Goal: Task Accomplishment & Management: Manage account settings

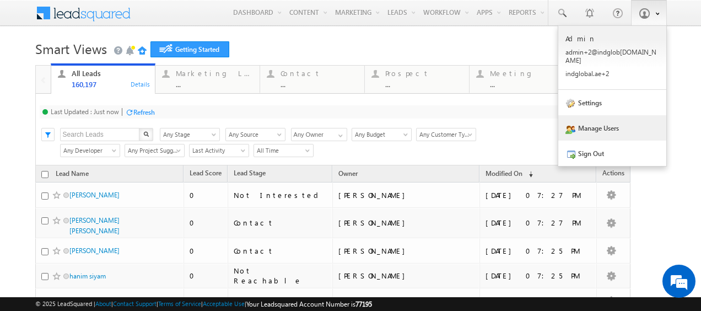
click at [595, 120] on link "Manage Users" at bounding box center [612, 127] width 108 height 25
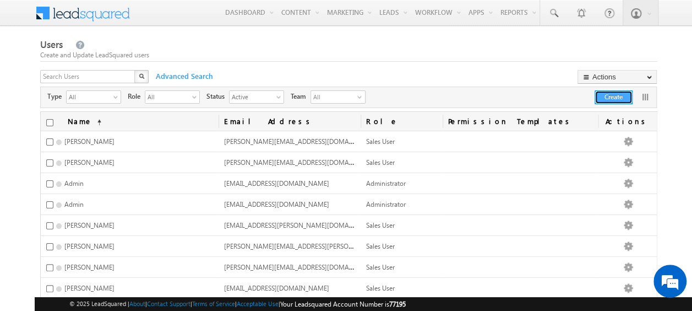
click at [604, 95] on button "Create" at bounding box center [614, 97] width 38 height 14
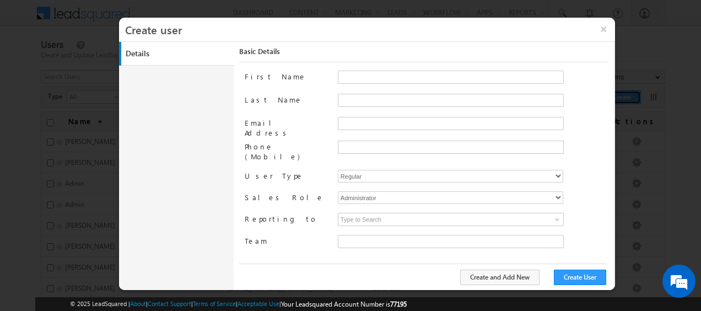
type input "faf8491d-252d-11ee-b523-12ccdbbfc88b"
click at [354, 79] on input "First Name" at bounding box center [451, 77] width 226 height 13
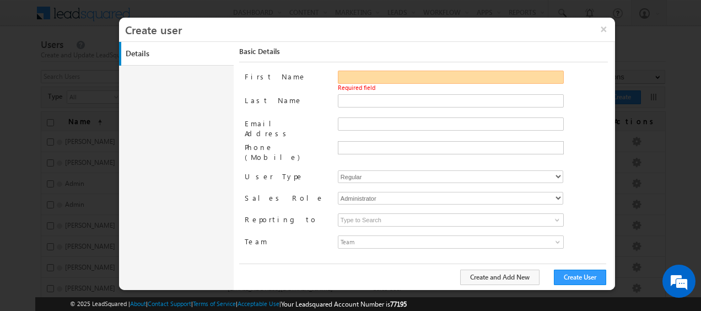
paste input "[PERSON_NAME]"
drag, startPoint x: 366, startPoint y: 76, endPoint x: 406, endPoint y: 77, distance: 39.7
click at [406, 77] on input "[PERSON_NAME]" at bounding box center [451, 77] width 226 height 13
type input "SUNNY"
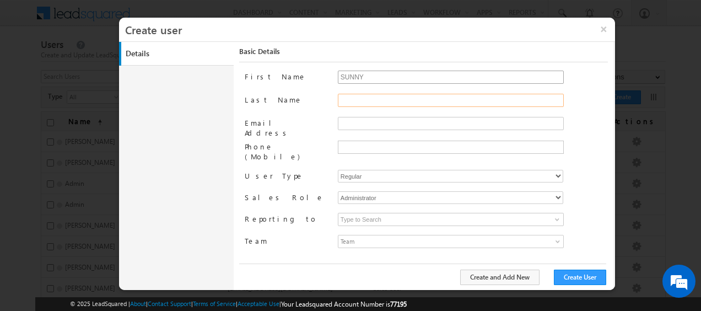
paste input "[PERSON_NAME]"
type input "[PERSON_NAME]"
click at [355, 120] on input "Email Address" at bounding box center [451, 123] width 226 height 13
paste input "[EMAIL_ADDRESS][PERSON_NAME][DOMAIN_NAME]"
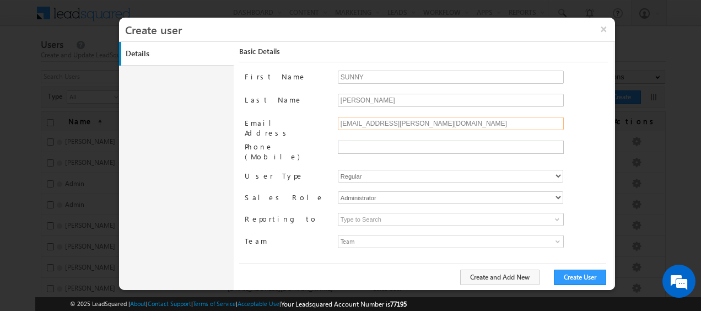
type input "[EMAIL_ADDRESS][PERSON_NAME][DOMAIN_NAME]"
click at [414, 170] on select "Regular Mobile" at bounding box center [450, 176] width 225 height 13
select select "1"
click at [338, 170] on select "Regular Mobile" at bounding box center [450, 176] width 225 height 13
type input "faf8491d-252d-11ee-b523-12ccdbbfc88b"
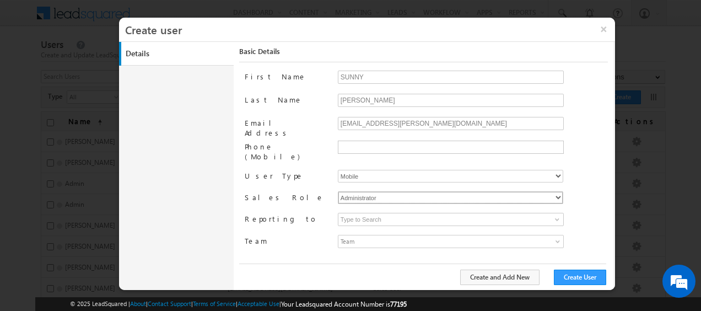
click at [382, 191] on select "Administrator Marketing User Sales Manager Sales User" at bounding box center [450, 197] width 225 height 13
select select "Sales_User"
click at [338, 191] on select "Administrator Marketing User Sales Manager Sales User" at bounding box center [450, 197] width 225 height 13
type input "faf8491d-252d-11ee-b523-12ccdbbfc88b"
click at [560, 215] on span at bounding box center [556, 219] width 9 height 9
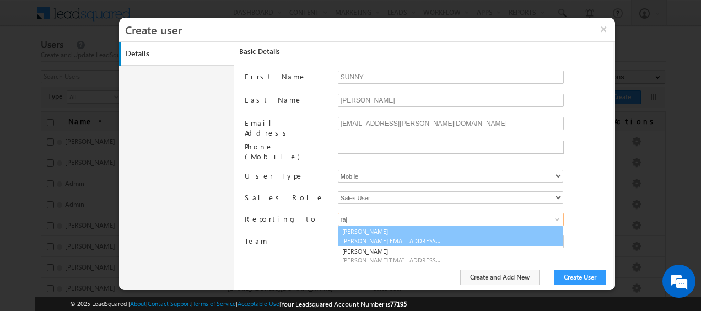
click at [397, 225] on link "[PERSON_NAME] [PERSON_NAME][EMAIL_ADDRESS][DOMAIN_NAME]" at bounding box center [450, 235] width 225 height 21
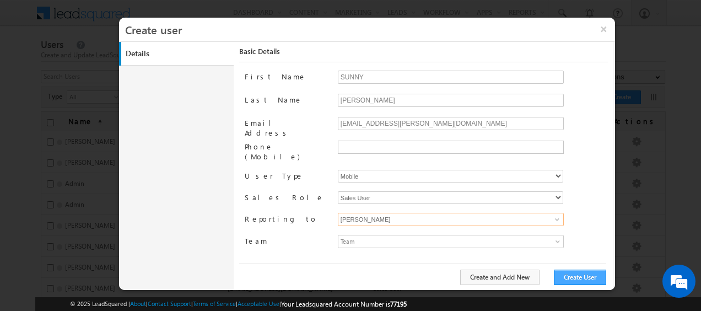
type input "[PERSON_NAME]"
click at [587, 276] on button "Create User" at bounding box center [580, 276] width 52 height 15
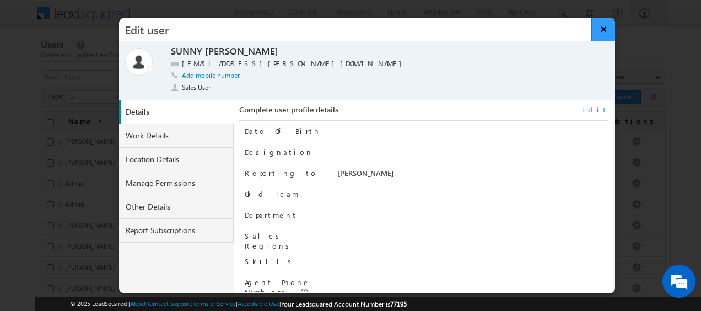
click at [605, 25] on button "×" at bounding box center [603, 29] width 24 height 23
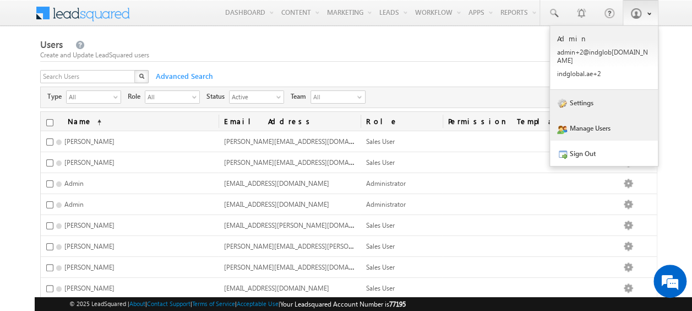
click at [605, 99] on link "Settings" at bounding box center [604, 102] width 108 height 25
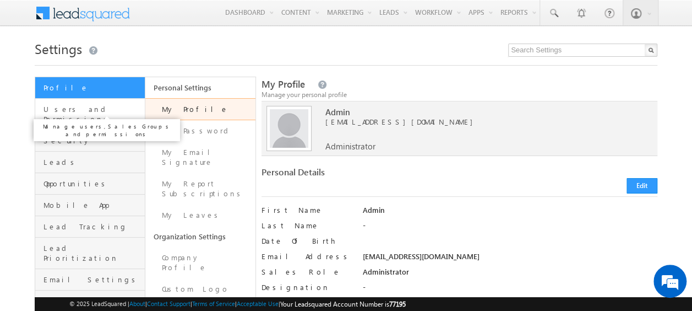
click at [110, 113] on span "Users and Permissions" at bounding box center [93, 114] width 99 height 20
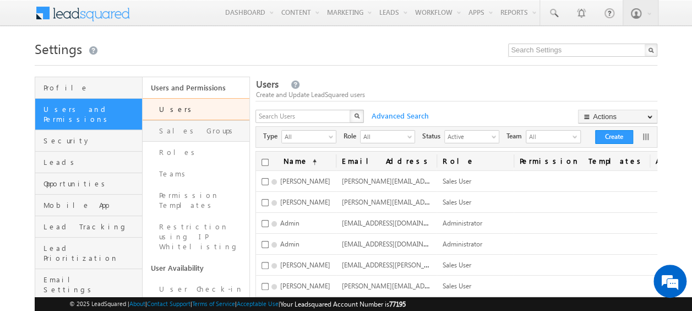
drag, startPoint x: 0, startPoint y: 0, endPoint x: 196, endPoint y: 132, distance: 236.5
click at [196, 132] on link "Sales Groups" at bounding box center [196, 130] width 107 height 21
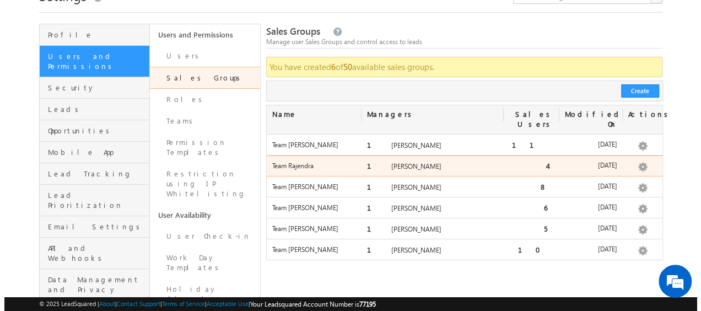
scroll to position [58, 0]
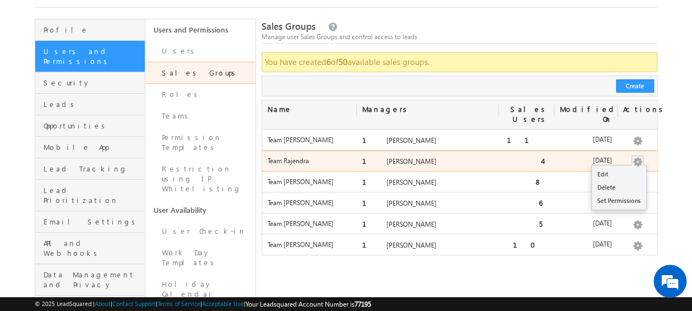
click at [639, 156] on button "button" at bounding box center [637, 161] width 11 height 11
click at [622, 167] on link "Edit" at bounding box center [619, 173] width 55 height 13
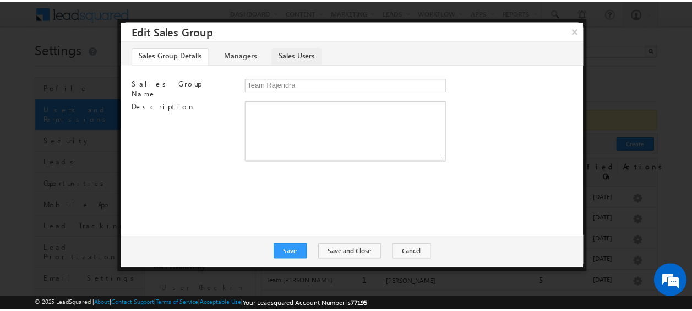
scroll to position [0, 0]
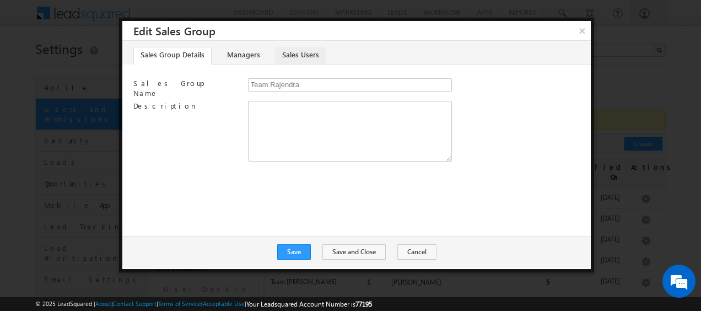
click at [290, 57] on link "Sales Users" at bounding box center [300, 56] width 51 height 18
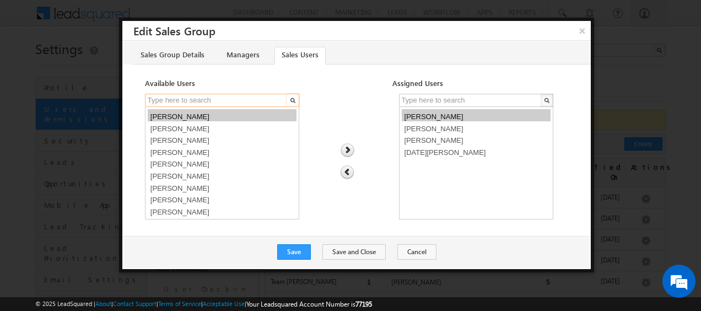
click at [224, 100] on input "text" at bounding box center [216, 100] width 143 height 13
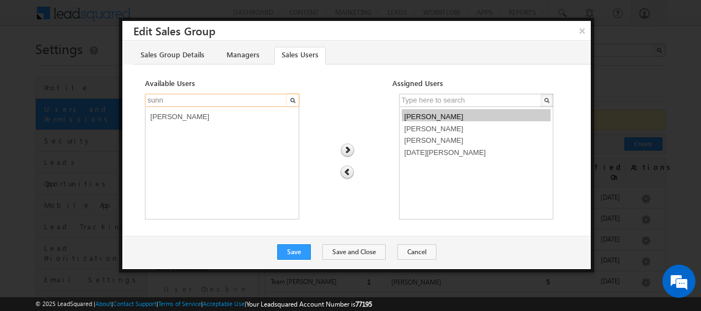
type input "sunn"
select select "21a7a868-7791-11f0-8589-125492a0d7ad"
click at [218, 116] on option "[PERSON_NAME]" at bounding box center [222, 115] width 149 height 12
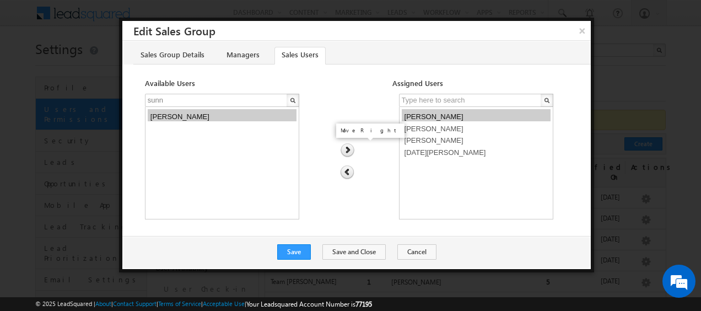
click at [345, 151] on img at bounding box center [347, 150] width 15 height 14
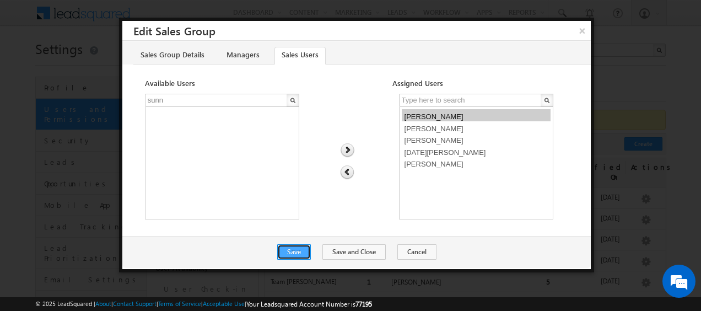
click at [302, 250] on button "Save" at bounding box center [294, 251] width 34 height 15
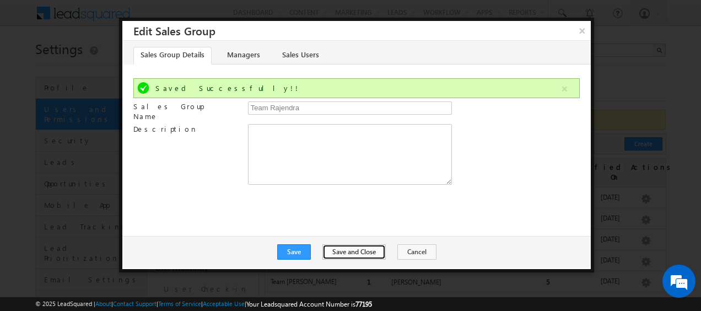
click at [362, 250] on button "Save and Close" at bounding box center [353, 251] width 63 height 15
